Goal: Task Accomplishment & Management: Complete application form

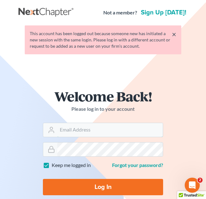
type input "[EMAIL_ADDRESS][DOMAIN_NAME]"
click at [74, 180] on input "Log In" at bounding box center [103, 187] width 120 height 16
type input "Thinking..."
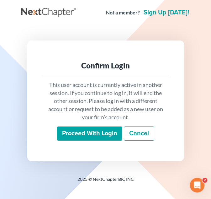
click at [71, 135] on input "Proceed with login" at bounding box center [89, 133] width 65 height 14
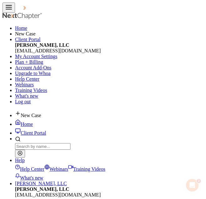
select select "10"
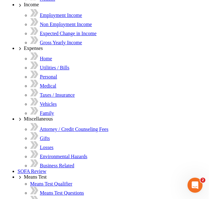
scroll to position [11, 0]
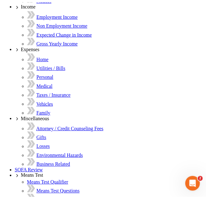
scroll to position [72, 0]
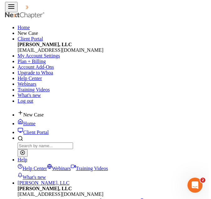
scroll to position [0, 0]
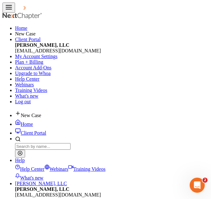
select select "0"
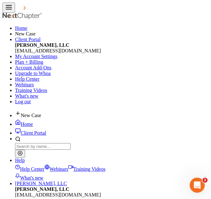
select select "2"
type input "Toyota"
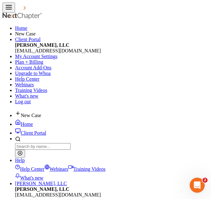
type input "Camry"
type input "LE"
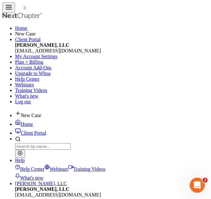
select select "3"
select select "1"
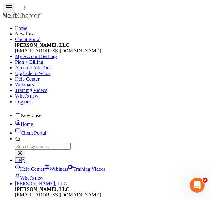
select select
select select "45"
select select "0"
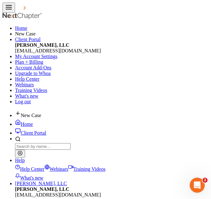
select select "0"
select select "2"
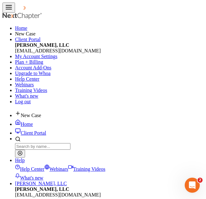
select select "0"
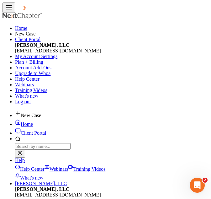
select select "10"
type input "Chevrolet"
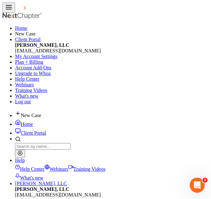
type input "Malibu"
type input "LTZ"
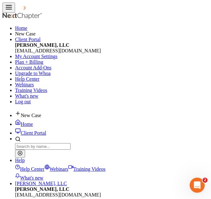
drag, startPoint x: 117, startPoint y: 165, endPoint x: 119, endPoint y: 159, distance: 6.1
select select "3"
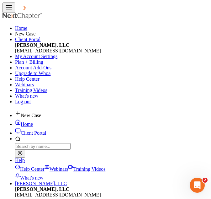
scroll to position [108, 0]
select select "1"
select select
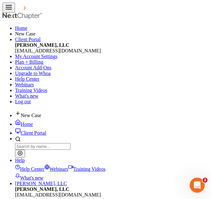
select select "10"
select select "0"
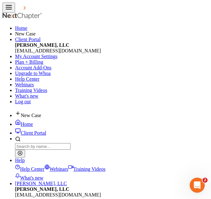
scroll to position [366, 0]
select select "0"
drag, startPoint x: 46, startPoint y: 159, endPoint x: 36, endPoint y: 130, distance: 30.6
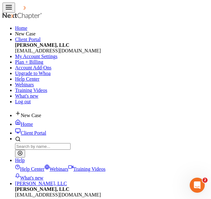
select select "2"
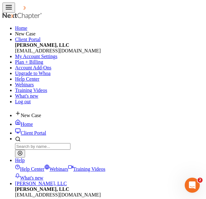
select select "0"
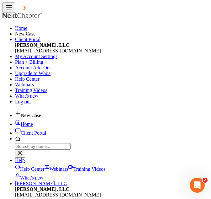
select select "26"
type input "/"
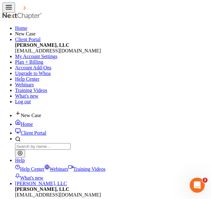
type input "Dodge"
type input "Ram"
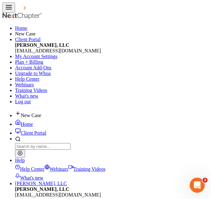
select select "3"
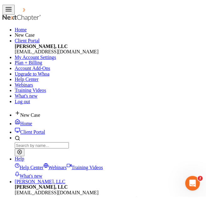
scroll to position [123, 0]
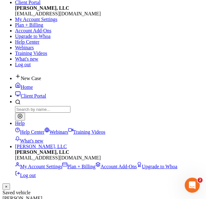
scroll to position [51, 0]
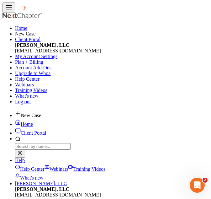
select select "clothing"
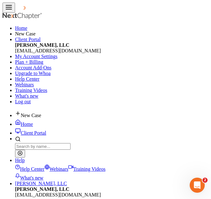
drag, startPoint x: 76, startPoint y: 43, endPoint x: 73, endPoint y: 55, distance: 12.3
select select "0"
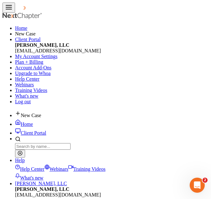
type textarea "Debtor's Clothing"
type input "200.00"
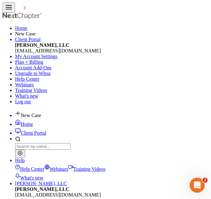
scroll to position [60, 0]
type input "200.00"
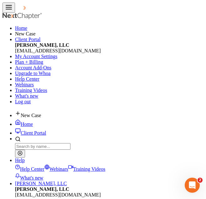
select select "electronics"
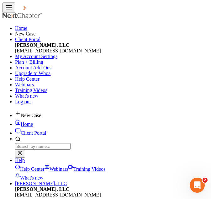
select select "1"
type textarea "Debtor's TV and Computer"
type input "500.00"
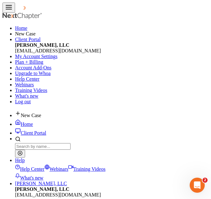
type input "500.00"
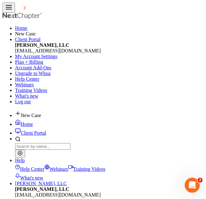
select select "household_goods"
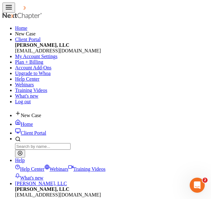
select select "0"
type textarea "Debtor's Furniture"
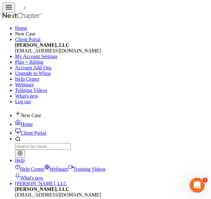
type input "3,000.00"
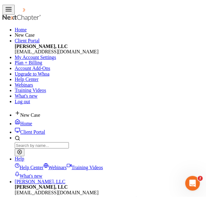
scroll to position [92, 0]
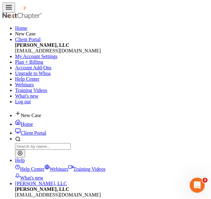
type input "3,000"
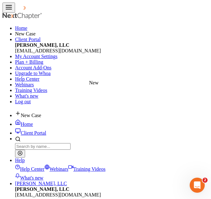
select select "checking"
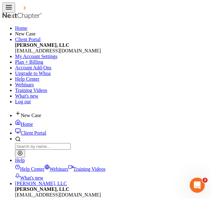
drag, startPoint x: 50, startPoint y: 47, endPoint x: 33, endPoint y: 123, distance: 78.4
select select "8"
type input "Robins Federal Credit Union"
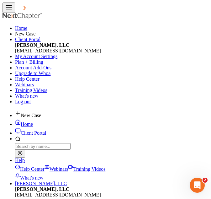
type input "0.00"
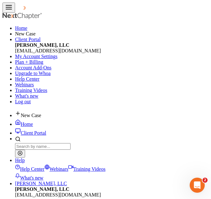
scroll to position [44, 0]
type input "0.00"
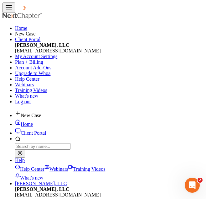
select select "savings"
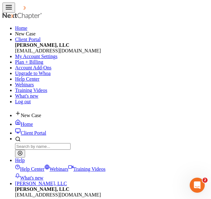
drag, startPoint x: 73, startPoint y: 40, endPoint x: 41, endPoint y: 100, distance: 67.3
select select "5"
type input "Robins Federal Credit Union"
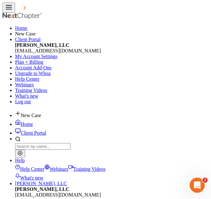
type input "0"
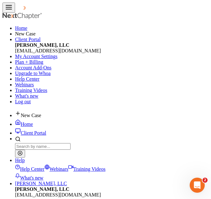
type input "0.00"
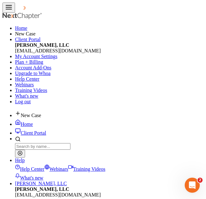
select select "checking"
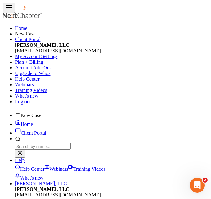
type input "Vibe Mobile Banking"
type input "1.00"
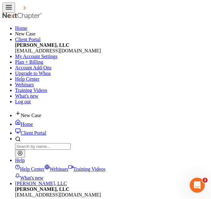
scroll to position [107, 0]
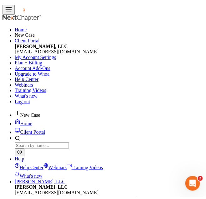
scroll to position [103, 0]
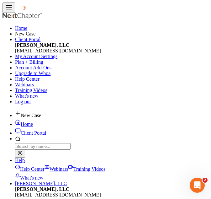
type input "1.00"
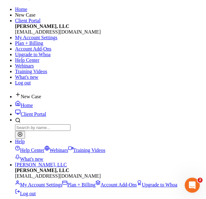
scroll to position [18, 0]
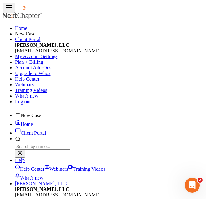
type input "0.00"
radio input "true"
type input "0.00"
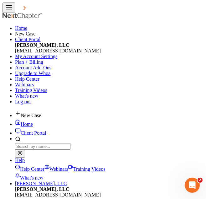
type input "0.00"
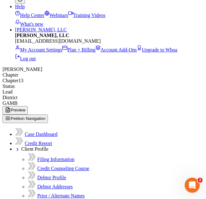
scroll to position [154, 0]
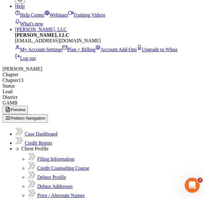
type input "1,010"
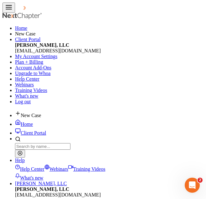
type input "303.00"
type input "65.00"
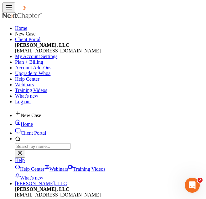
type input "168.00"
type input "318.00"
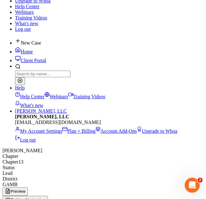
scroll to position [128, 0]
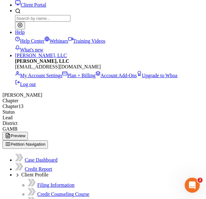
type input "55.00"
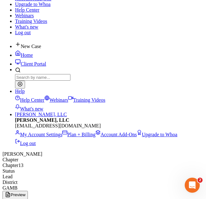
scroll to position [102, 0]
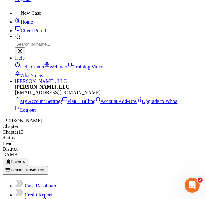
type input "500.00"
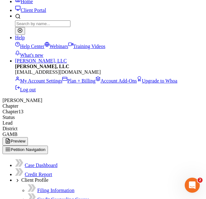
scroll to position [128, 0]
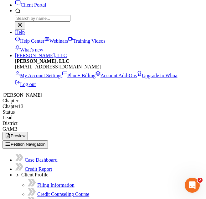
type input "374.00"
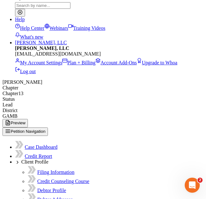
scroll to position [142, 0]
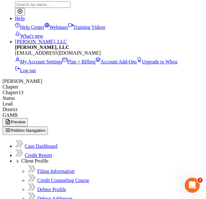
type input "Furniture Lease"
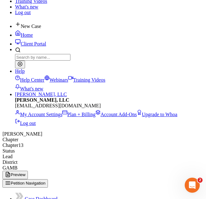
scroll to position [102, 0]
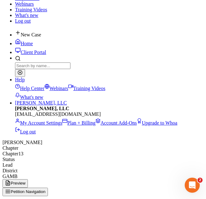
scroll to position [82, 0]
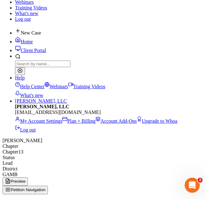
type input "10.00"
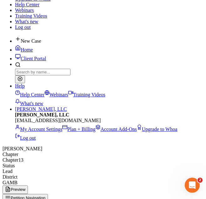
scroll to position [78, 0]
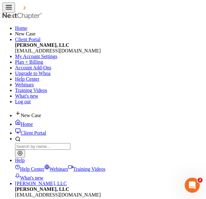
type input "300.00"
type input "968.00"
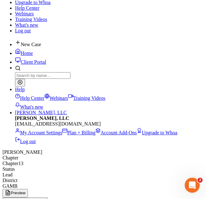
scroll to position [71, 0]
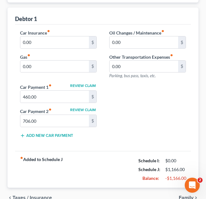
scroll to position [87, 0]
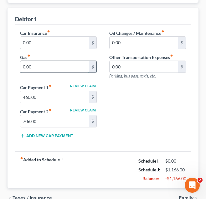
click at [64, 65] on input "0.00" at bounding box center [54, 67] width 69 height 12
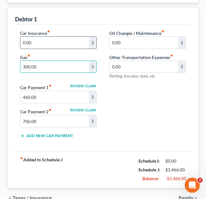
type input "300.00"
click at [50, 41] on input "0.00" at bounding box center [54, 43] width 69 height 12
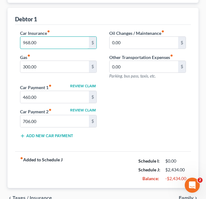
scroll to position [120, 0]
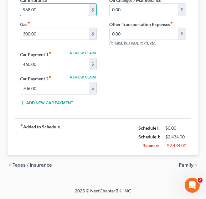
type input "968.00"
click at [43, 164] on span "Taxes / Insurance" at bounding box center [32, 164] width 39 height 5
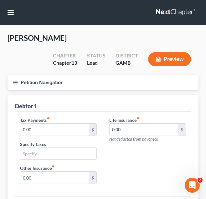
scroll to position [78, 0]
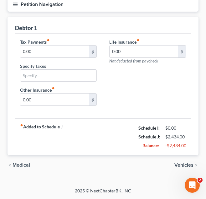
click at [28, 165] on span "Medical" at bounding box center [22, 164] width 18 height 5
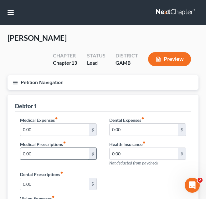
click at [35, 153] on input "0.00" at bounding box center [54, 154] width 69 height 12
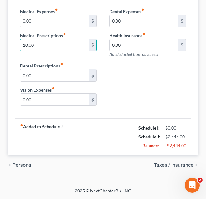
type input "10.00"
click at [15, 162] on span "Personal" at bounding box center [23, 164] width 20 height 5
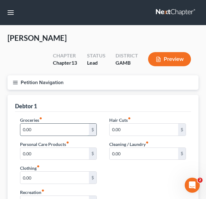
click at [49, 129] on input "0.00" at bounding box center [54, 129] width 69 height 12
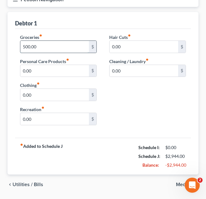
scroll to position [102, 0]
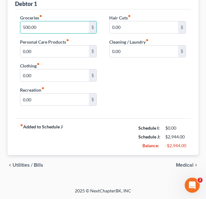
type input "500.00"
click at [31, 165] on span "Utilities / Bills" at bounding box center [28, 164] width 31 height 5
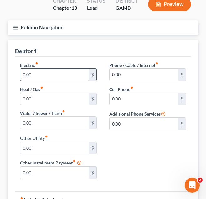
scroll to position [60, 0]
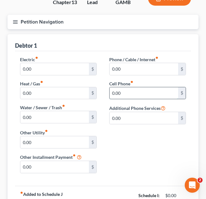
click at [135, 95] on input "0.00" at bounding box center [144, 93] width 69 height 12
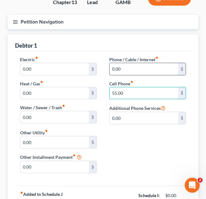
type input "55.00"
click at [142, 67] on input "0.00" at bounding box center [144, 69] width 69 height 12
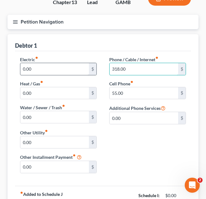
type input "318.00"
click at [55, 69] on input "0.00" at bounding box center [54, 69] width 69 height 12
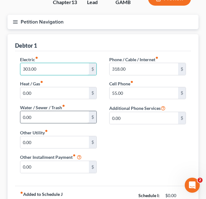
type input "303.00"
click at [47, 114] on input "0.00" at bounding box center [54, 117] width 69 height 12
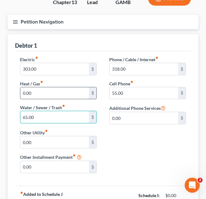
type input "65.00"
click at [44, 92] on input "0.00" at bounding box center [54, 93] width 69 height 12
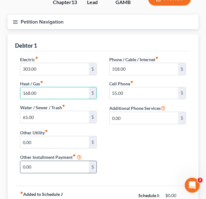
type input "168.00"
click at [51, 165] on input "0.00" at bounding box center [54, 167] width 69 height 12
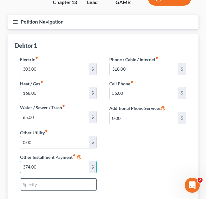
type input "374.00"
click at [43, 183] on input "text" at bounding box center [58, 184] width 76 height 12
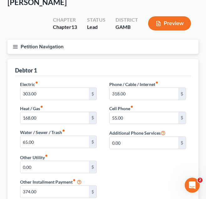
scroll to position [19, 0]
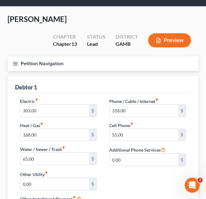
type input "Furniture Lease"
click at [66, 66] on button "Petition Navigation" at bounding box center [103, 63] width 191 height 14
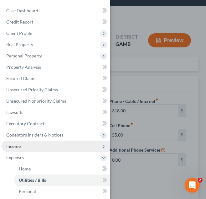
click at [39, 146] on span "Income" at bounding box center [55, 145] width 109 height 11
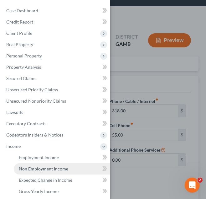
click at [37, 169] on span "Non Employment Income" at bounding box center [43, 168] width 49 height 5
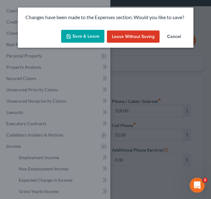
click at [75, 32] on button "Save & Leave" at bounding box center [82, 36] width 43 height 13
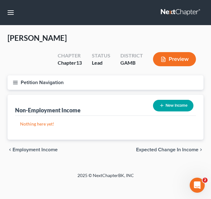
click at [173, 104] on button "New Income" at bounding box center [173, 106] width 40 height 12
select select "0"
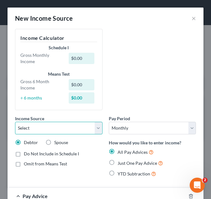
click at [65, 130] on select "Select Unemployment Disability (from employer) Pension Retirement Social Securi…" at bounding box center [58, 128] width 87 height 13
select select "4"
click at [15, 122] on select "Select Unemployment Disability (from employer) Pension Retirement Social Securi…" at bounding box center [58, 128] width 87 height 13
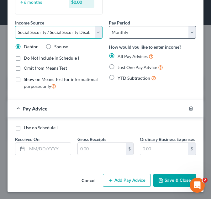
scroll to position [95, 0]
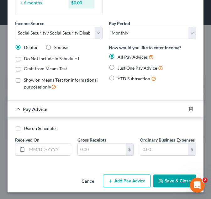
click at [137, 68] on span "Just One Pay Advice" at bounding box center [136, 67] width 39 height 5
click at [124, 68] on input "Just One Pay Advice" at bounding box center [122, 66] width 4 height 4
radio input "true"
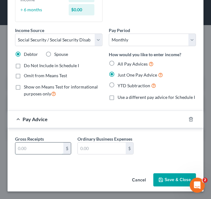
click at [20, 145] on input "text" at bounding box center [39, 148] width 48 height 12
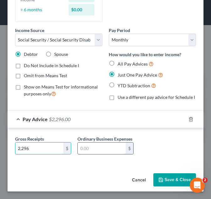
type input "2,296"
click at [79, 151] on input "text" at bounding box center [102, 148] width 48 height 12
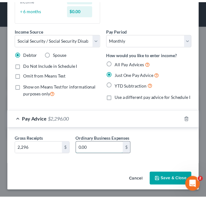
scroll to position [82, 0]
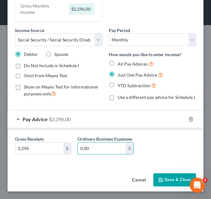
type input "0.00"
click at [171, 185] on button "Save & Close" at bounding box center [174, 179] width 43 height 13
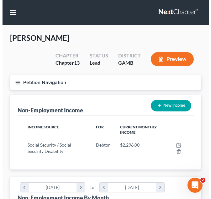
scroll to position [83, 179]
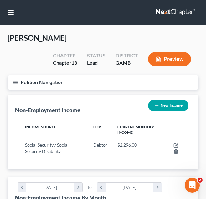
click at [165, 101] on button "New Income" at bounding box center [168, 106] width 40 height 12
select select "0"
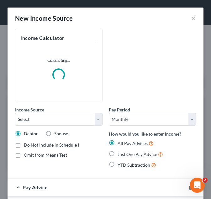
scroll to position [85, 183]
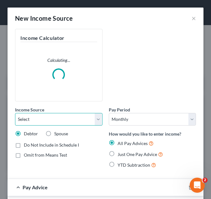
click at [86, 115] on select "Select Unemployment Disability (from employer) Pension Retirement Social Securi…" at bounding box center [58, 119] width 87 height 13
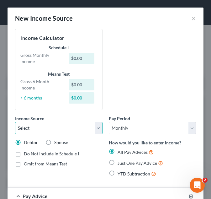
select select "12"
click at [15, 122] on select "Select Unemployment Disability (from employer) Pension Retirement Social Securi…" at bounding box center [58, 128] width 87 height 13
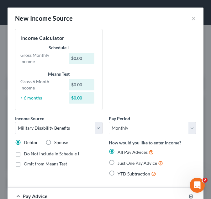
click at [114, 162] on div "Just One Pay Advice" at bounding box center [152, 162] width 87 height 7
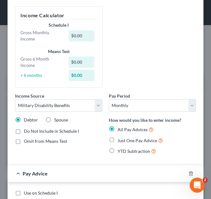
scroll to position [23, 0]
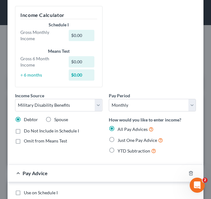
click at [117, 141] on label "Just One Pay Advice" at bounding box center [139, 139] width 45 height 7
click at [120, 140] on input "Just One Pay Advice" at bounding box center [122, 138] width 4 height 4
radio input "true"
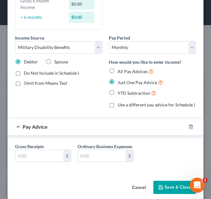
scroll to position [85, 0]
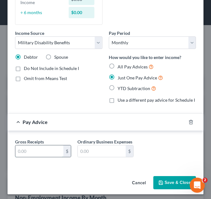
click at [36, 157] on input "text" at bounding box center [39, 151] width 48 height 12
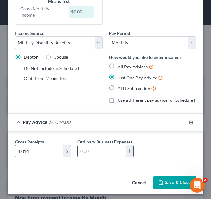
type input "4,014"
click at [88, 157] on input "text" at bounding box center [102, 151] width 48 height 12
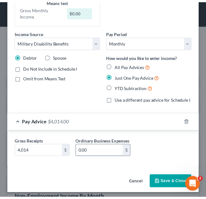
scroll to position [88, 0]
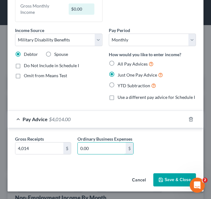
type input "0.00"
click at [167, 179] on button "Save & Close" at bounding box center [174, 179] width 43 height 13
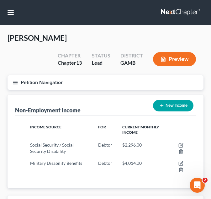
scroll to position [313197, 313102]
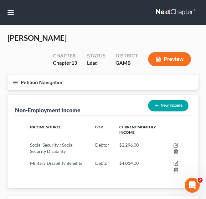
click at [172, 102] on button "New Income" at bounding box center [168, 106] width 40 height 12
select select "0"
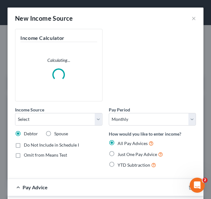
scroll to position [85, 183]
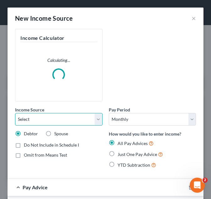
click at [78, 122] on select "Select Unemployment Disability (from employer) Pension Retirement Social Securi…" at bounding box center [58, 119] width 87 height 13
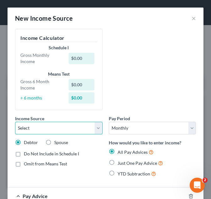
select select "2"
click at [15, 122] on select "Select Unemployment Disability (from employer) Pension Retirement Social Securi…" at bounding box center [58, 128] width 87 height 13
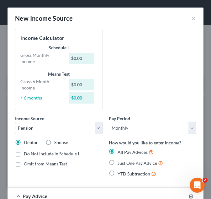
click at [117, 163] on span "Just One Pay Advice" at bounding box center [136, 162] width 39 height 5
click at [120, 163] on input "Just One Pay Advice" at bounding box center [122, 161] width 4 height 4
radio input "true"
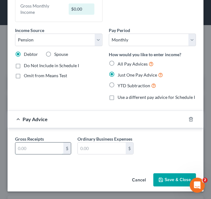
scroll to position [72, 0]
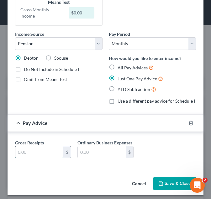
click at [34, 153] on input "text" at bounding box center [39, 152] width 48 height 12
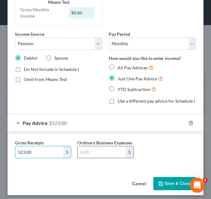
type input "523.00"
click at [89, 158] on input "text" at bounding box center [102, 152] width 48 height 12
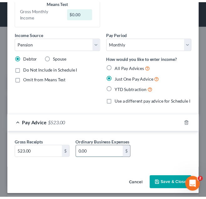
scroll to position [88, 0]
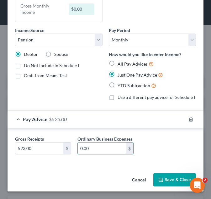
type input "0.00"
click at [169, 178] on button "Save & Close" at bounding box center [174, 179] width 43 height 13
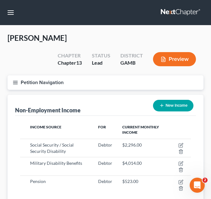
scroll to position [313197, 313102]
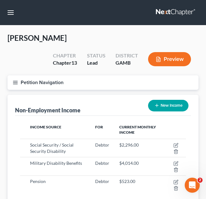
click at [161, 107] on button "New Income" at bounding box center [168, 106] width 40 height 12
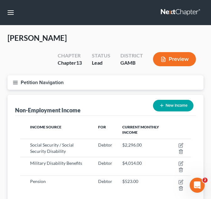
select select "0"
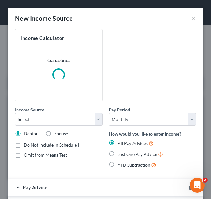
scroll to position [85, 183]
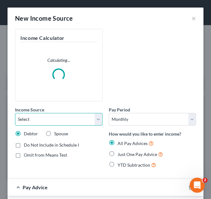
click at [65, 120] on select "Select Unemployment Disability (from employer) Pension Retirement Social Securi…" at bounding box center [58, 119] width 87 height 13
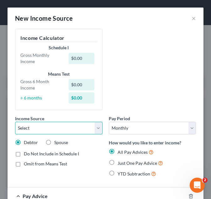
select select "2"
click at [15, 122] on select "Select Unemployment Disability (from employer) Pension Retirement Social Securi…" at bounding box center [58, 128] width 87 height 13
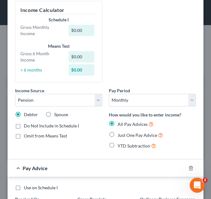
click at [117, 137] on label "Just One Pay Advice" at bounding box center [139, 134] width 45 height 7
click at [120, 135] on input "Just One Pay Advice" at bounding box center [122, 133] width 4 height 4
radio input "true"
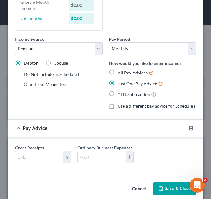
scroll to position [101, 0]
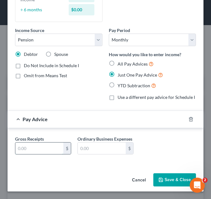
click at [38, 142] on input "text" at bounding box center [39, 148] width 48 height 12
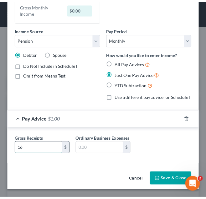
scroll to position [88, 0]
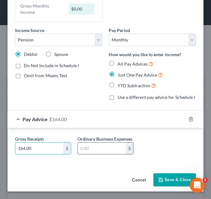
type input "164.00"
click at [86, 153] on input "text" at bounding box center [102, 148] width 48 height 12
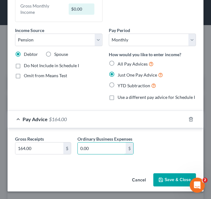
type input "0.00"
click at [173, 177] on button "Save & Close" at bounding box center [174, 179] width 43 height 13
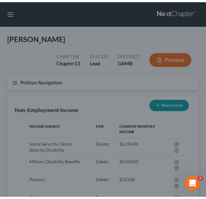
scroll to position [313197, 313102]
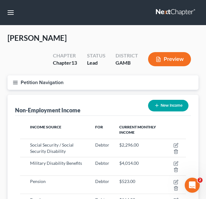
click at [62, 84] on button "Petition Navigation" at bounding box center [103, 82] width 191 height 14
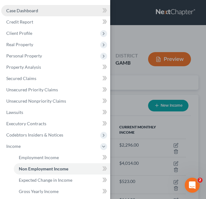
click at [45, 9] on link "Case Dashboard" at bounding box center [55, 10] width 109 height 11
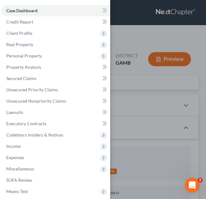
click at [130, 52] on div "Case Dashboard Payments Invoices Payments Payments Credit Report Client Profile" at bounding box center [103, 99] width 206 height 199
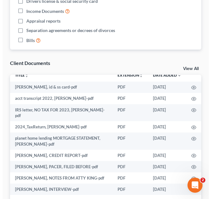
scroll to position [527, 0]
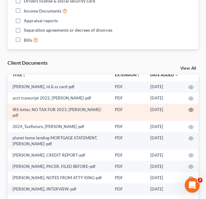
click at [189, 107] on icon "button" at bounding box center [191, 109] width 5 height 5
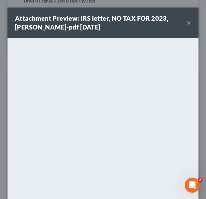
scroll to position [6, 0]
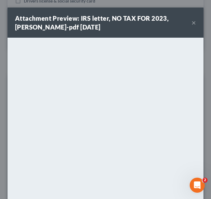
click at [191, 22] on button "×" at bounding box center [193, 23] width 4 height 8
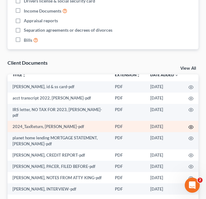
click at [189, 126] on icon "button" at bounding box center [191, 126] width 5 height 5
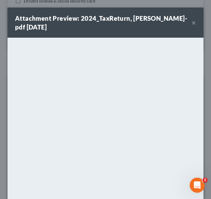
click at [191, 21] on button "×" at bounding box center [193, 23] width 4 height 8
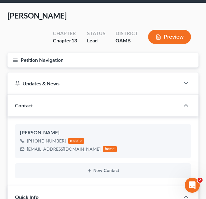
scroll to position [20, 0]
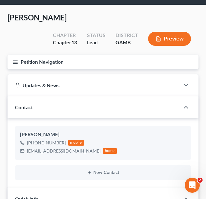
click at [44, 61] on button "Petition Navigation" at bounding box center [103, 62] width 191 height 14
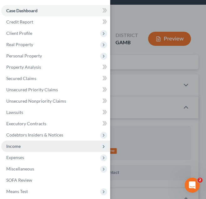
click at [46, 143] on span "Income" at bounding box center [55, 145] width 109 height 11
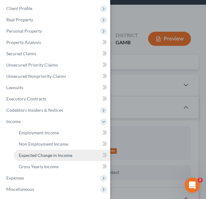
scroll to position [25, 0]
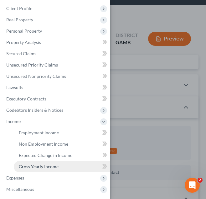
click at [29, 167] on span "Gross Yearly Income" at bounding box center [39, 166] width 40 height 5
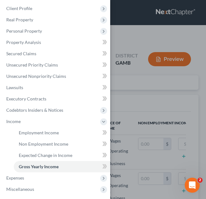
click at [137, 110] on div "Case Dashboard Payments Invoices Payments Payments Credit Report Client Profile" at bounding box center [103, 99] width 206 height 199
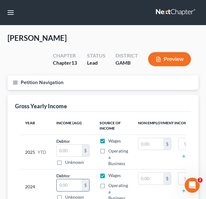
click at [65, 182] on input "text" at bounding box center [69, 185] width 25 height 12
type input "28,438"
click at [24, 84] on button "Petition Navigation" at bounding box center [103, 82] width 191 height 14
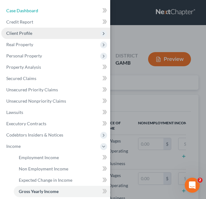
click at [35, 6] on link "Case Dashboard" at bounding box center [55, 10] width 109 height 11
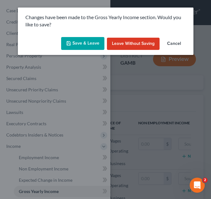
click at [76, 44] on button "Save & Leave" at bounding box center [82, 43] width 43 height 13
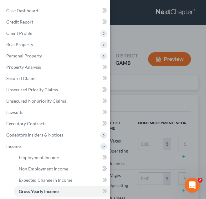
click at [142, 93] on div at bounding box center [103, 99] width 206 height 199
select select "10"
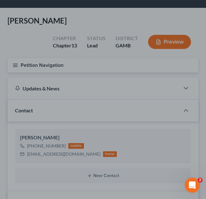
scroll to position [75, 0]
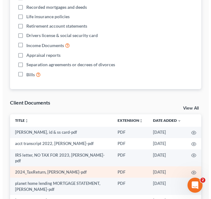
scroll to position [6, 0]
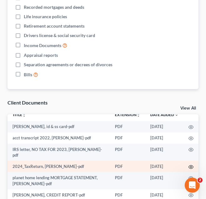
click at [189, 165] on icon "button" at bounding box center [191, 166] width 5 height 5
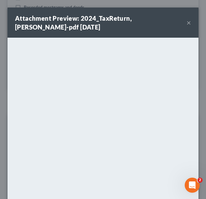
scroll to position [6, 0]
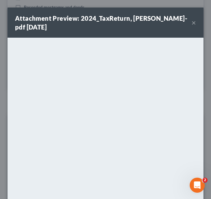
click at [191, 22] on button "×" at bounding box center [193, 23] width 4 height 8
